Goal: Task Accomplishment & Management: Use online tool/utility

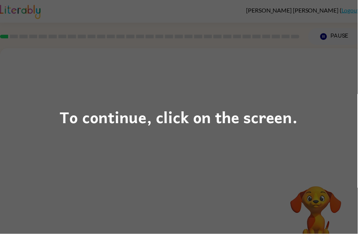
click at [318, 138] on div "To continue, click on the screen." at bounding box center [180, 118] width 361 height 236
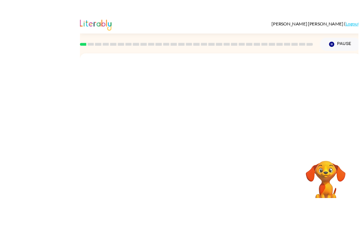
scroll to position [8, 0]
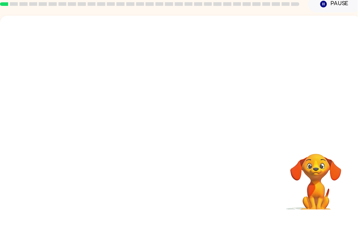
click at [312, 171] on video "Your browser must support playing .mp4 files to use Literably. Please try using…" at bounding box center [319, 205] width 74 height 74
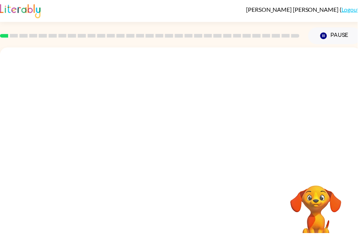
click at [336, 36] on button "Pause Pause" at bounding box center [337, 36] width 53 height 17
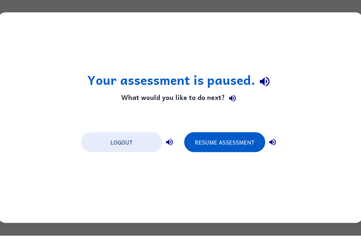
click at [130, 144] on button "Logout" at bounding box center [121, 143] width 81 height 20
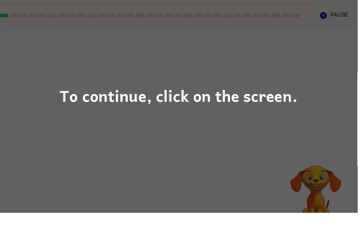
click at [286, 128] on div "To continue, click on the screen." at bounding box center [180, 118] width 361 height 236
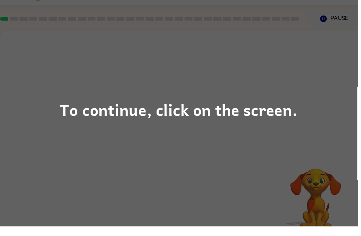
click at [252, 88] on div "To continue, click on the screen." at bounding box center [180, 118] width 361 height 236
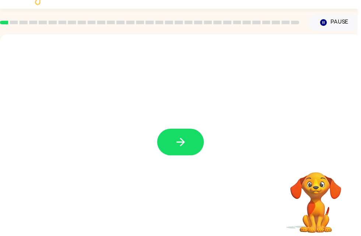
click at [185, 150] on button "button" at bounding box center [182, 143] width 47 height 27
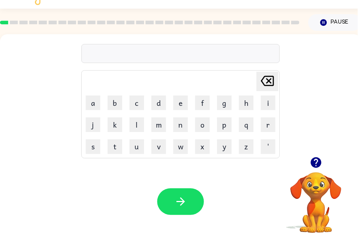
click at [321, 164] on icon "button" at bounding box center [319, 164] width 11 height 11
click at [244, 108] on button "h" at bounding box center [248, 104] width 15 height 15
click at [274, 80] on icon at bounding box center [269, 82] width 13 height 10
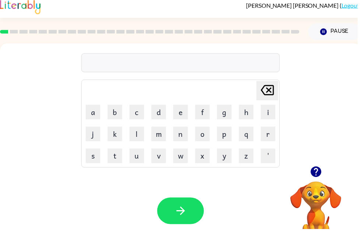
click at [92, 161] on button "s" at bounding box center [94, 162] width 15 height 15
click at [249, 115] on button "h" at bounding box center [248, 118] width 15 height 15
click at [184, 117] on button "e" at bounding box center [182, 118] width 15 height 15
click at [266, 99] on icon "Delete Delete last character input" at bounding box center [270, 96] width 18 height 18
click at [263, 99] on icon "Delete Delete last character input" at bounding box center [270, 96] width 18 height 18
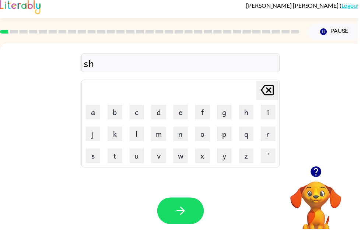
scroll to position [0, 4]
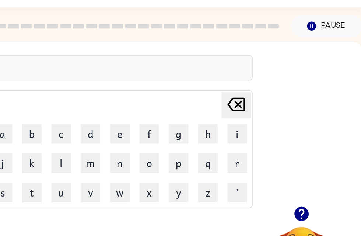
click at [220, 49] on div "s Delete Delete last character input a b c d e f g h i j k l m n o p q r s t u …" at bounding box center [178, 111] width 365 height 124
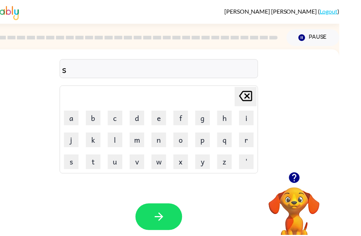
scroll to position [0, 0]
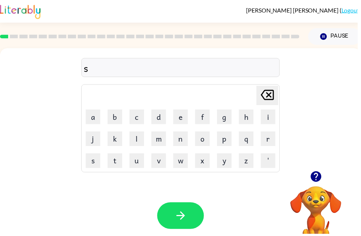
click at [248, 122] on button "h" at bounding box center [248, 118] width 15 height 15
click at [137, 168] on button "u" at bounding box center [138, 162] width 15 height 15
click at [184, 120] on button "e" at bounding box center [182, 118] width 15 height 15
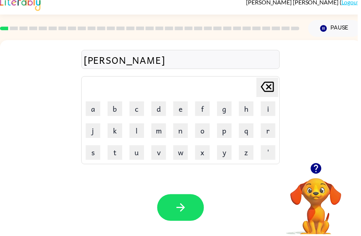
scroll to position [8, 0]
click at [199, 205] on button "button" at bounding box center [182, 209] width 47 height 27
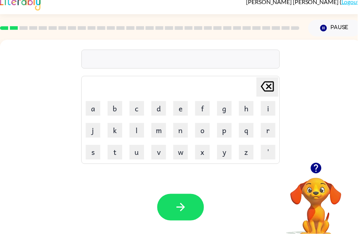
click at [323, 154] on div "Delete Delete last character input a b c d e f g h i j k l m n o p q r s t u v …" at bounding box center [182, 102] width 365 height 124
click at [313, 175] on icon "button" at bounding box center [319, 169] width 13 height 13
click at [140, 159] on button "u" at bounding box center [138, 153] width 15 height 15
click at [179, 136] on button "n" at bounding box center [182, 131] width 15 height 15
click at [250, 134] on button "q" at bounding box center [248, 131] width 15 height 15
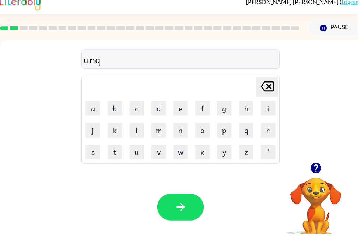
click at [267, 90] on icon "Delete Delete last character input" at bounding box center [270, 87] width 18 height 18
click at [178, 109] on button "e" at bounding box center [182, 109] width 15 height 15
click at [183, 134] on button "n" at bounding box center [182, 131] width 15 height 15
click at [98, 155] on button "s" at bounding box center [94, 153] width 15 height 15
click at [185, 111] on button "e" at bounding box center [182, 109] width 15 height 15
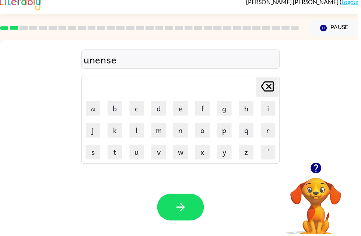
click at [95, 152] on button "s" at bounding box center [94, 153] width 15 height 15
click at [189, 208] on button "button" at bounding box center [182, 209] width 47 height 27
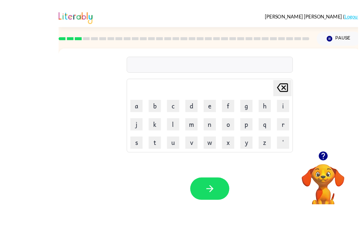
scroll to position [2, 0]
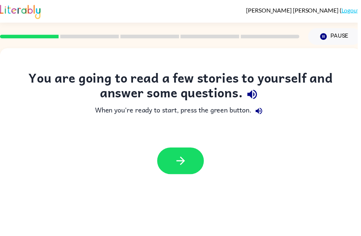
click at [193, 175] on button "button" at bounding box center [182, 162] width 47 height 27
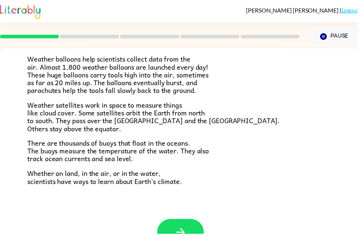
scroll to position [211, 0]
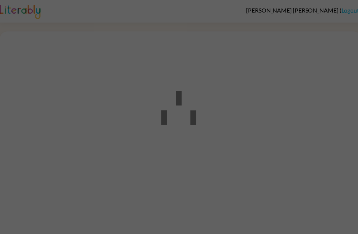
click at [262, 120] on div at bounding box center [180, 118] width 361 height 236
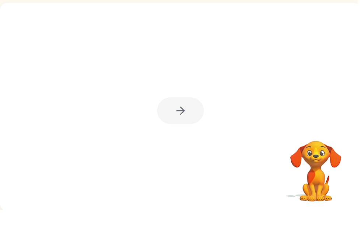
scroll to position [24, 0]
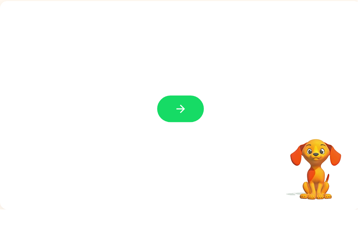
click at [190, 121] on button "button" at bounding box center [182, 134] width 47 height 27
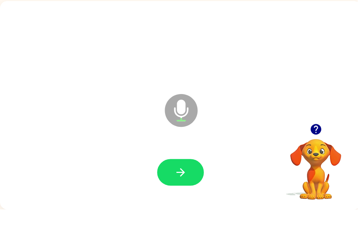
click at [186, 185] on button "button" at bounding box center [182, 198] width 47 height 27
click at [320, 148] on icon "button" at bounding box center [319, 154] width 13 height 13
click at [186, 185] on button "button" at bounding box center [182, 198] width 47 height 27
click at [317, 150] on icon "button" at bounding box center [319, 155] width 11 height 11
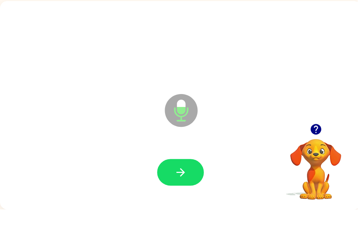
click at [190, 185] on button "button" at bounding box center [182, 198] width 47 height 27
click at [172, 185] on button "button" at bounding box center [182, 198] width 47 height 27
click at [180, 192] on icon "button" at bounding box center [182, 198] width 13 height 13
click at [189, 185] on button "button" at bounding box center [182, 198] width 47 height 27
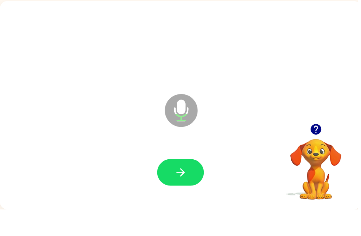
click at [319, 148] on icon "button" at bounding box center [319, 154] width 13 height 13
click at [197, 185] on button "button" at bounding box center [182, 198] width 47 height 27
click at [183, 185] on button "button" at bounding box center [182, 198] width 47 height 27
click at [315, 150] on icon "button" at bounding box center [319, 155] width 11 height 11
click at [190, 185] on button "button" at bounding box center [182, 198] width 47 height 27
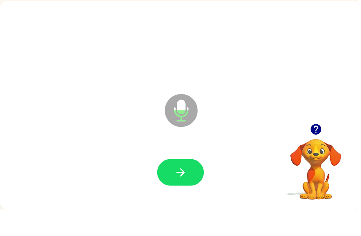
click at [185, 194] on icon "button" at bounding box center [182, 198] width 8 height 8
click at [321, 150] on icon "button" at bounding box center [319, 155] width 11 height 11
click at [316, 150] on icon "button" at bounding box center [319, 155] width 11 height 11
click at [361, 190] on div "Microphone The Microphone is here when it is your turn to talk" at bounding box center [182, 130] width 365 height 210
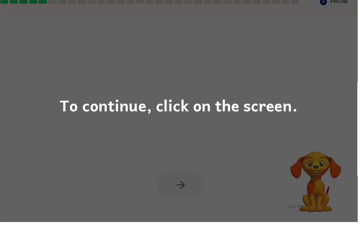
click at [50, 117] on div "To continue, click on the screen." at bounding box center [180, 118] width 361 height 236
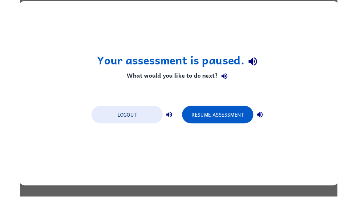
scroll to position [0, 0]
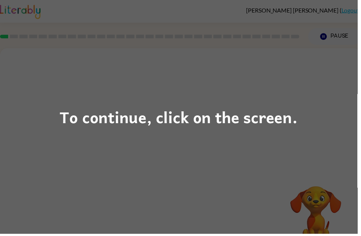
click at [261, 59] on div "To continue, click on the screen." at bounding box center [180, 118] width 361 height 236
